Goal: Navigation & Orientation: Find specific page/section

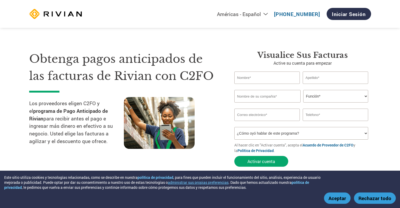
select select "es-MX"
click at [60, 14] on img at bounding box center [55, 14] width 53 height 14
select select "es-ES"
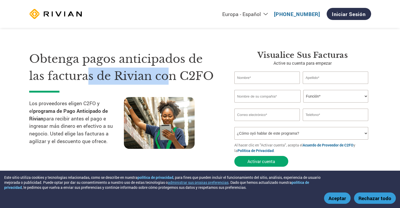
drag, startPoint x: 86, startPoint y: 74, endPoint x: 188, endPoint y: 76, distance: 101.6
click at [171, 75] on h1 "Obtenga pagos anticipados de las facturas de Rivian con C2FO" at bounding box center [123, 67] width 189 height 34
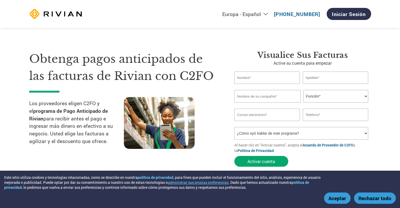
click at [203, 76] on h1 "Obtenga pagos anticipados de las facturas de Rivian con C2FO" at bounding box center [123, 67] width 189 height 34
